Goal: Browse casually

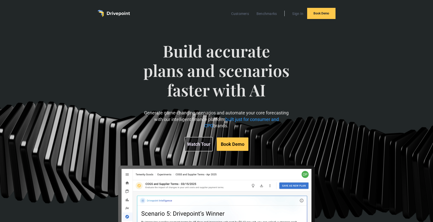
click at [121, 12] on img "home" at bounding box center [114, 13] width 32 height 7
click at [360, 50] on div "Build accurate plans and scenarios faster with AI Generate game-changing scenar…" at bounding box center [216, 163] width 433 height 272
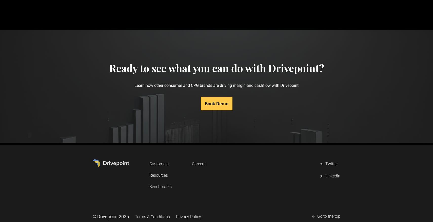
scroll to position [2435, 0]
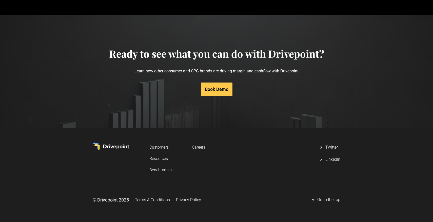
click at [103, 146] on img at bounding box center [111, 147] width 36 height 8
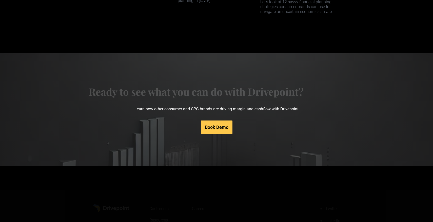
scroll to position [2435, 0]
